Goal: Task Accomplishment & Management: Use online tool/utility

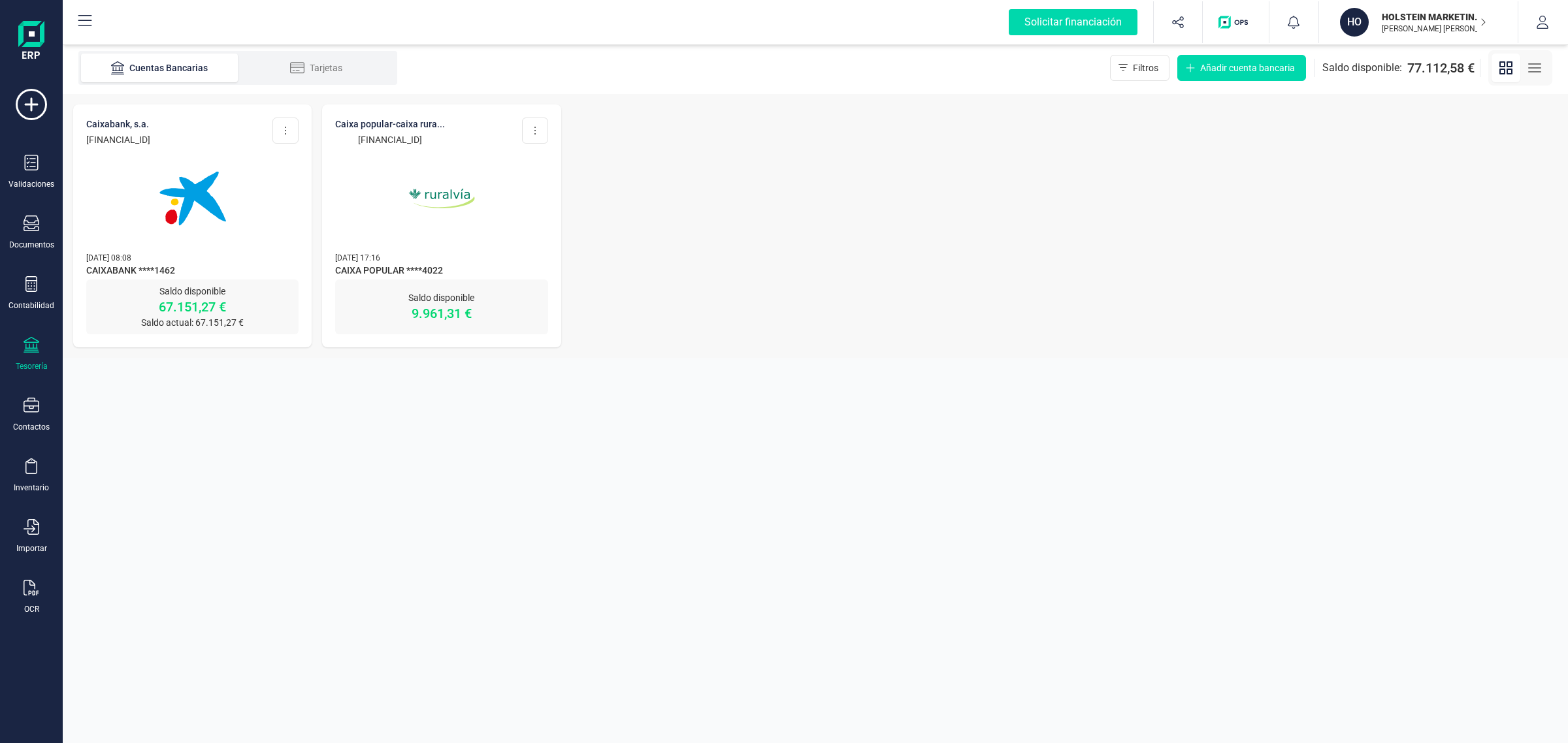
click at [196, 230] on img at bounding box center [193, 198] width 110 height 109
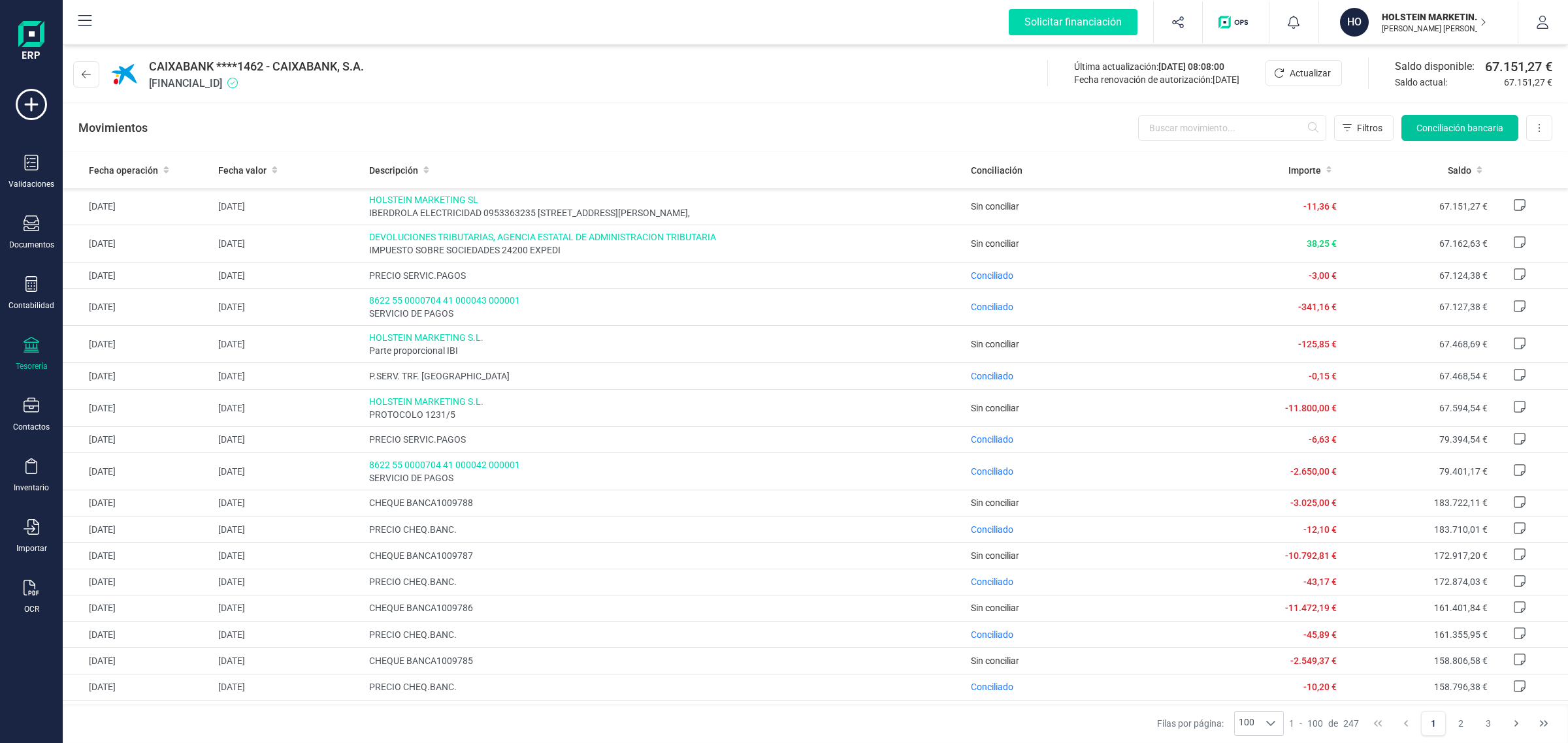
click at [1461, 124] on span "Conciliación bancaria" at bounding box center [1460, 128] width 87 height 13
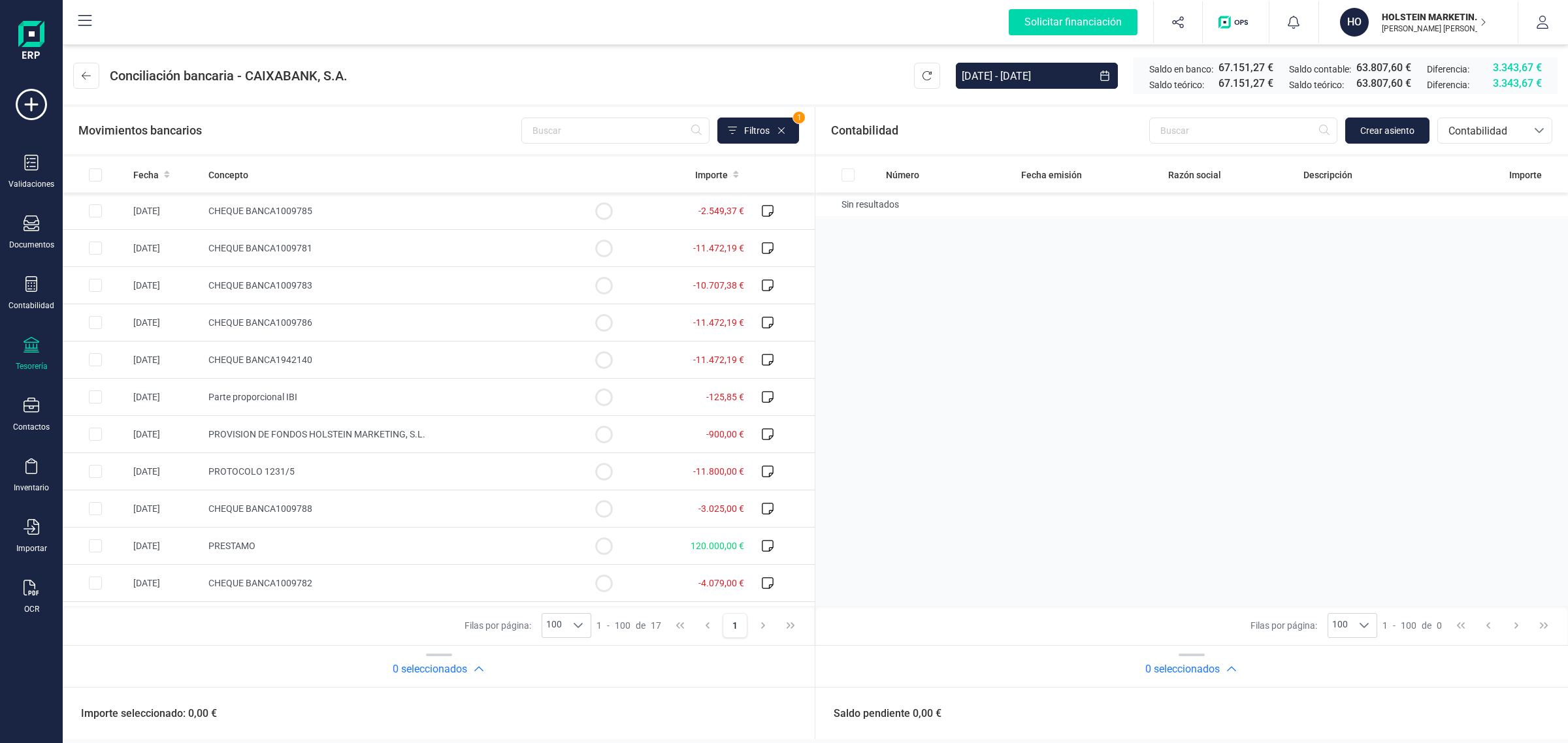
click at [1434, 28] on p "[PERSON_NAME] [PERSON_NAME]" at bounding box center [1434, 28] width 105 height 11
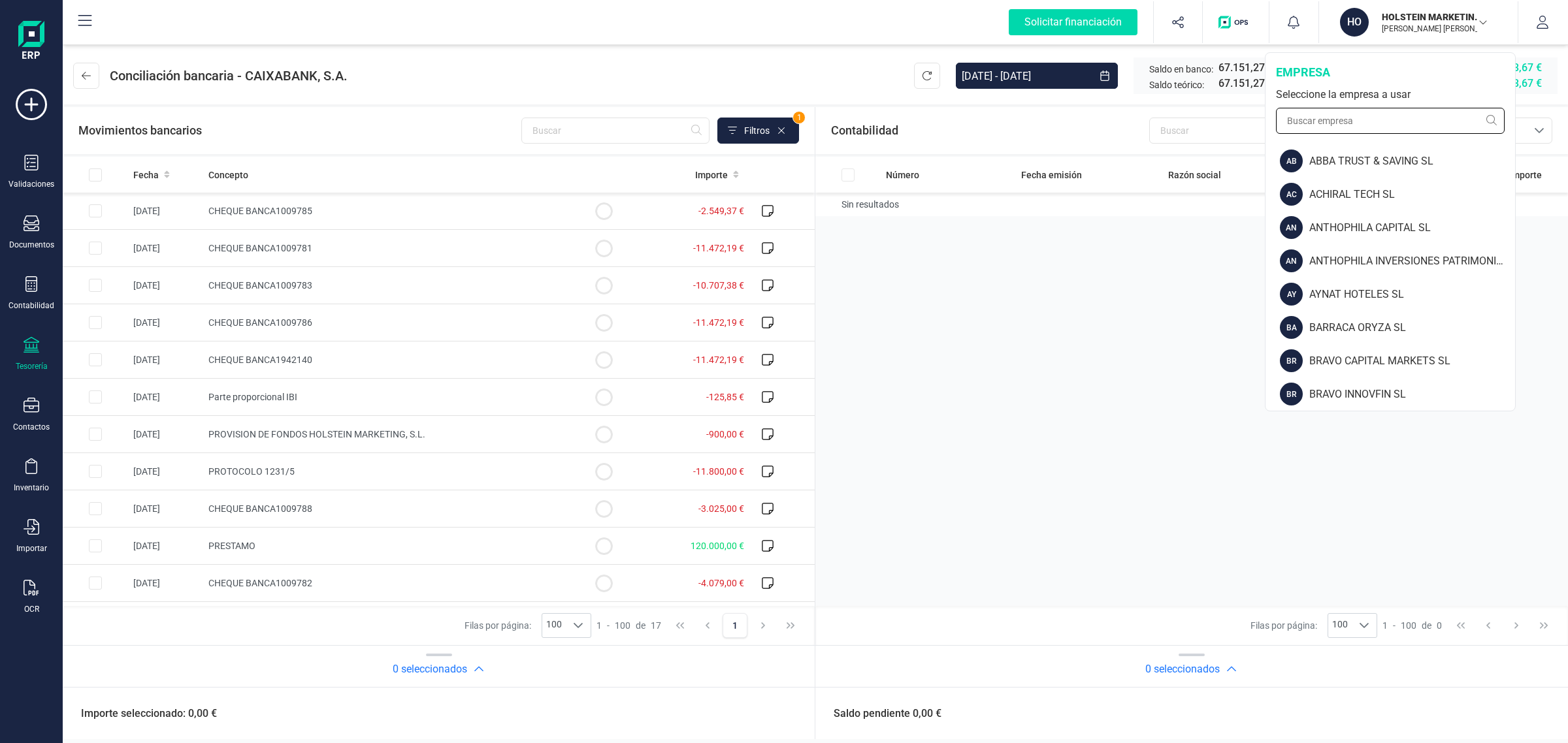
click at [1362, 115] on input "text" at bounding box center [1389, 121] width 228 height 26
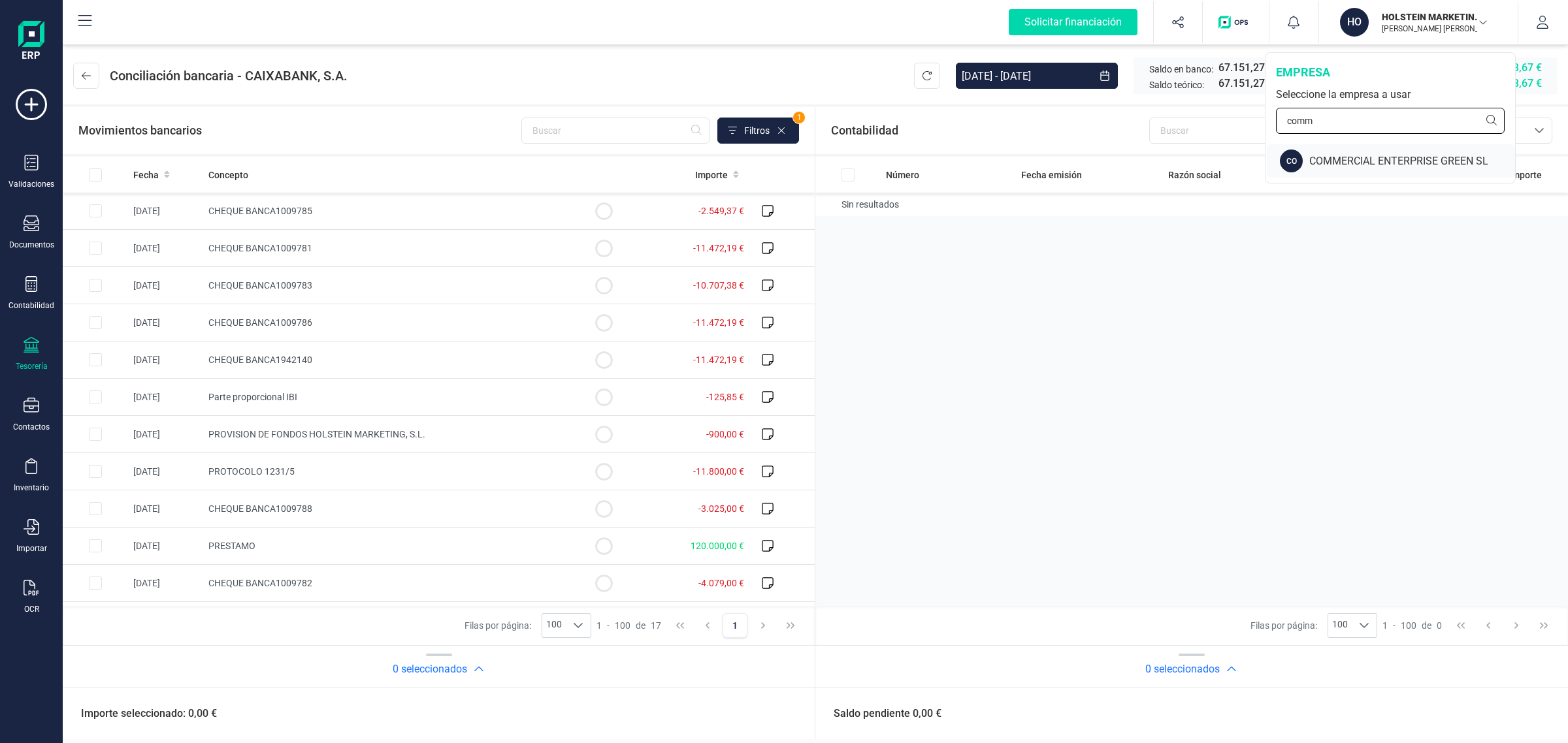
type input "comm"
click at [1350, 157] on div "COMMERCIAL ENTERPRISE GREEN SL" at bounding box center [1411, 161] width 206 height 16
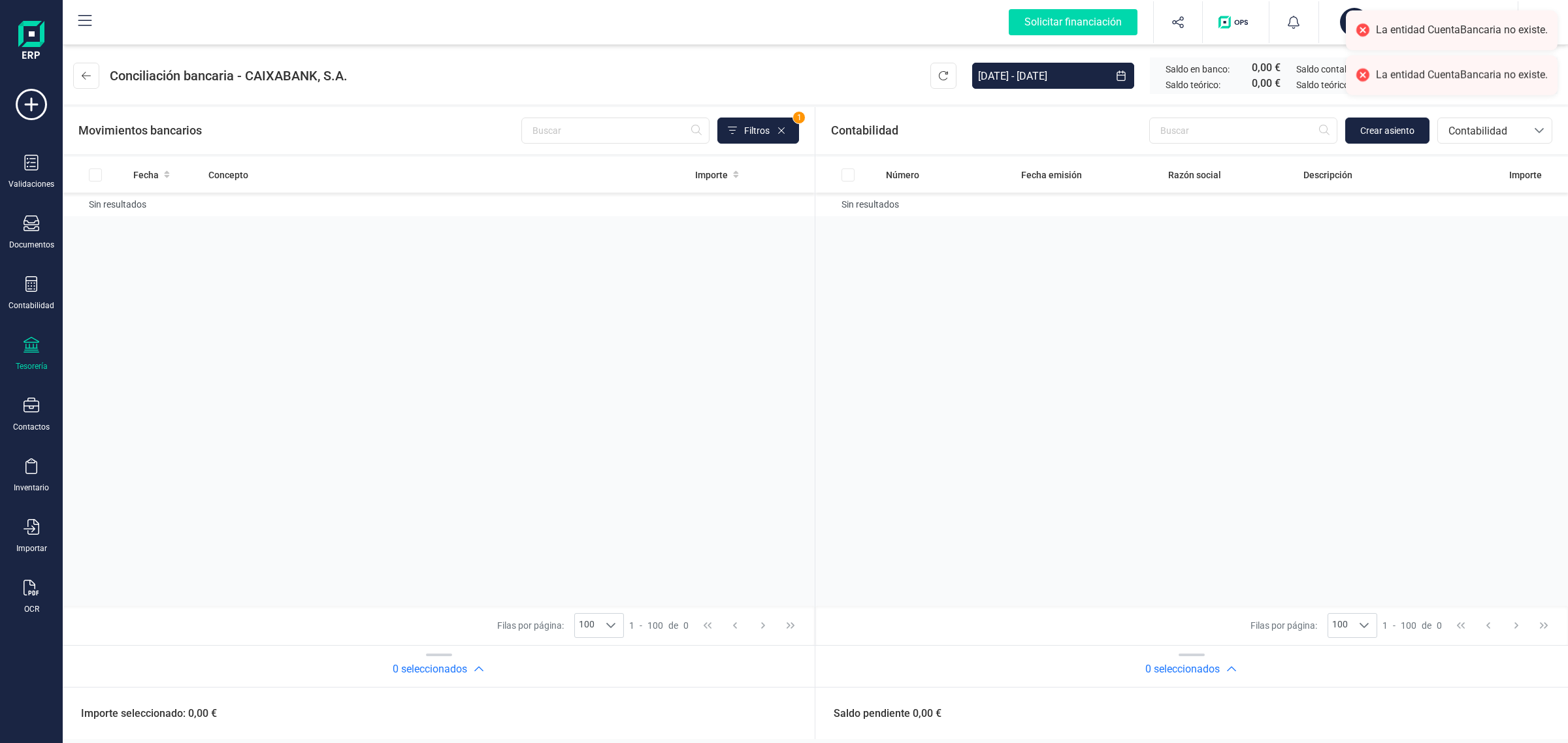
click at [44, 355] on div "Tesorería" at bounding box center [31, 354] width 52 height 35
click at [161, 218] on span "Cuentas bancarias" at bounding box center [157, 223] width 115 height 16
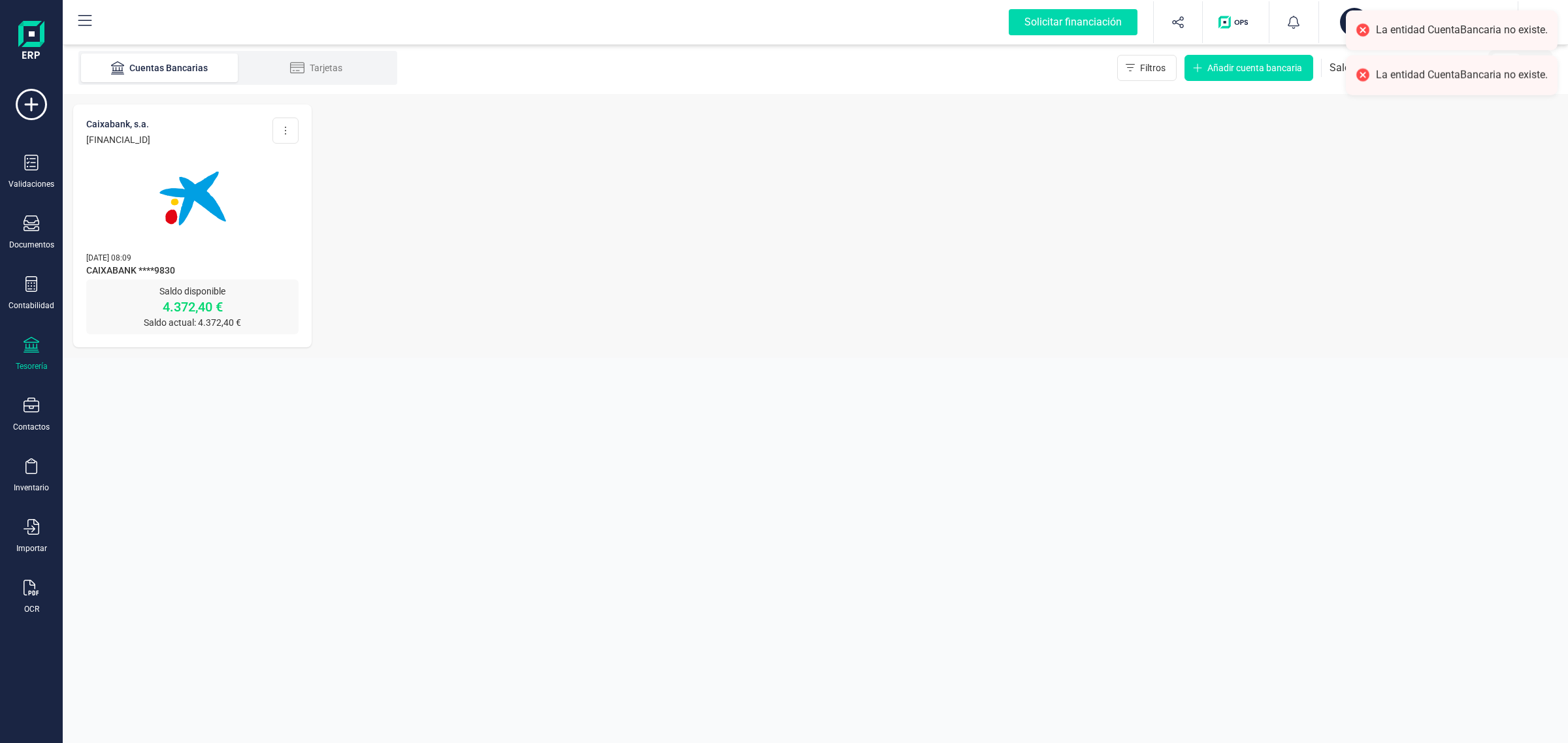
click at [218, 250] on img at bounding box center [193, 198] width 110 height 109
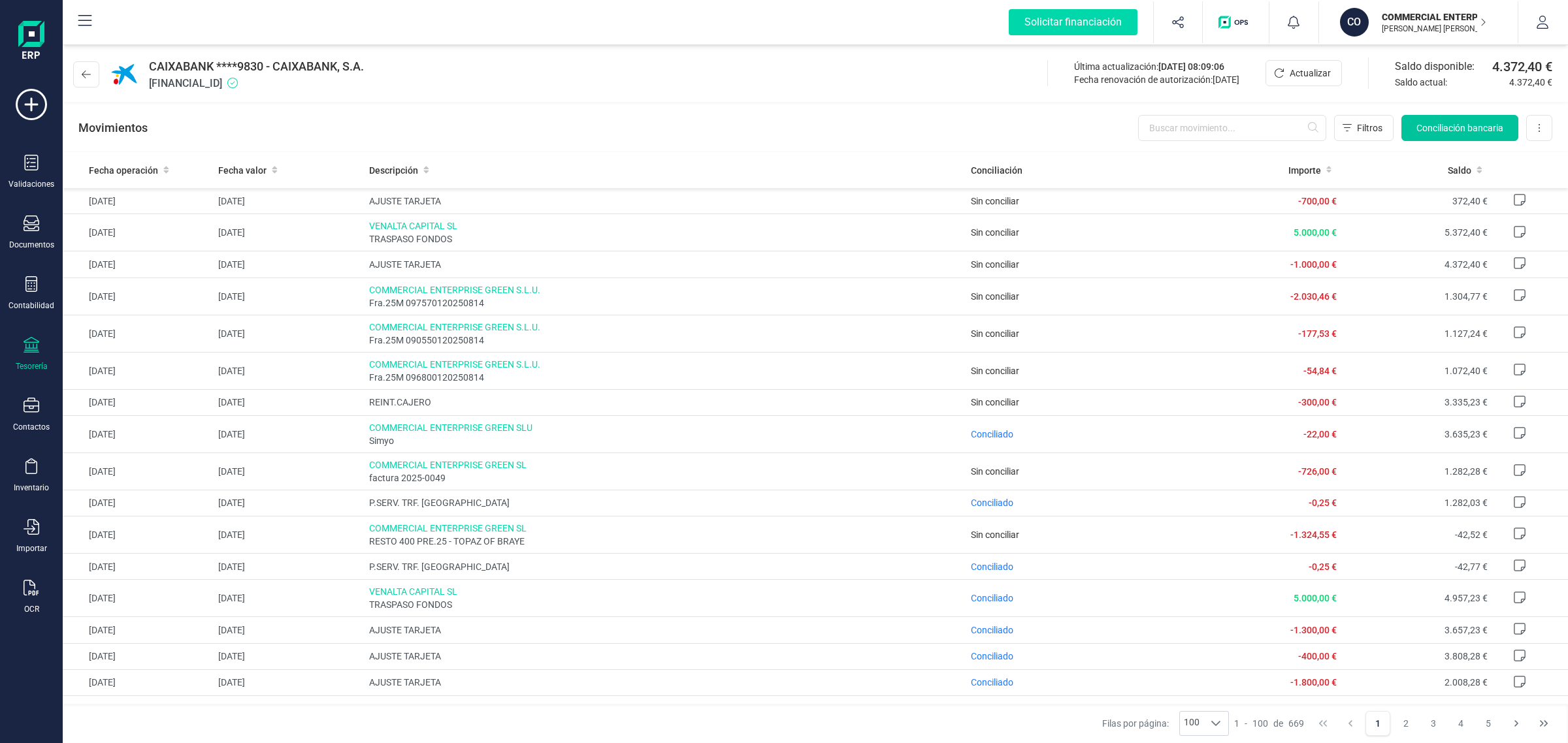
click at [1451, 128] on span "Conciliación bancaria" at bounding box center [1460, 128] width 87 height 13
